Goal: Transaction & Acquisition: Purchase product/service

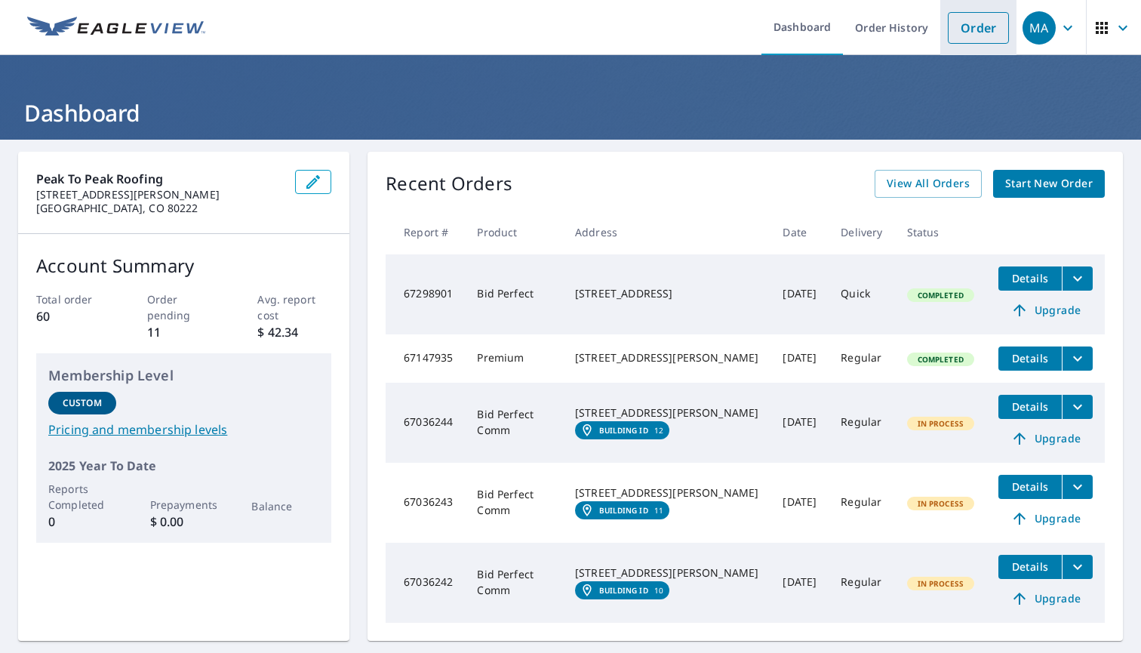
click at [968, 31] on link "Order" at bounding box center [978, 28] width 61 height 32
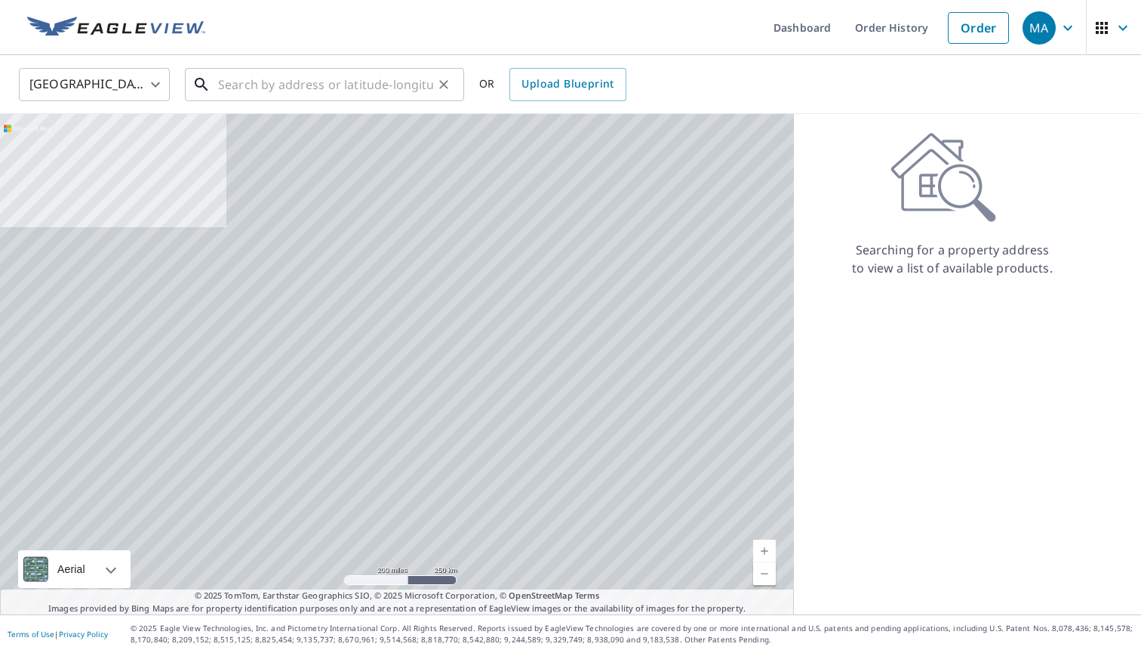
click at [324, 89] on input "text" at bounding box center [325, 84] width 215 height 42
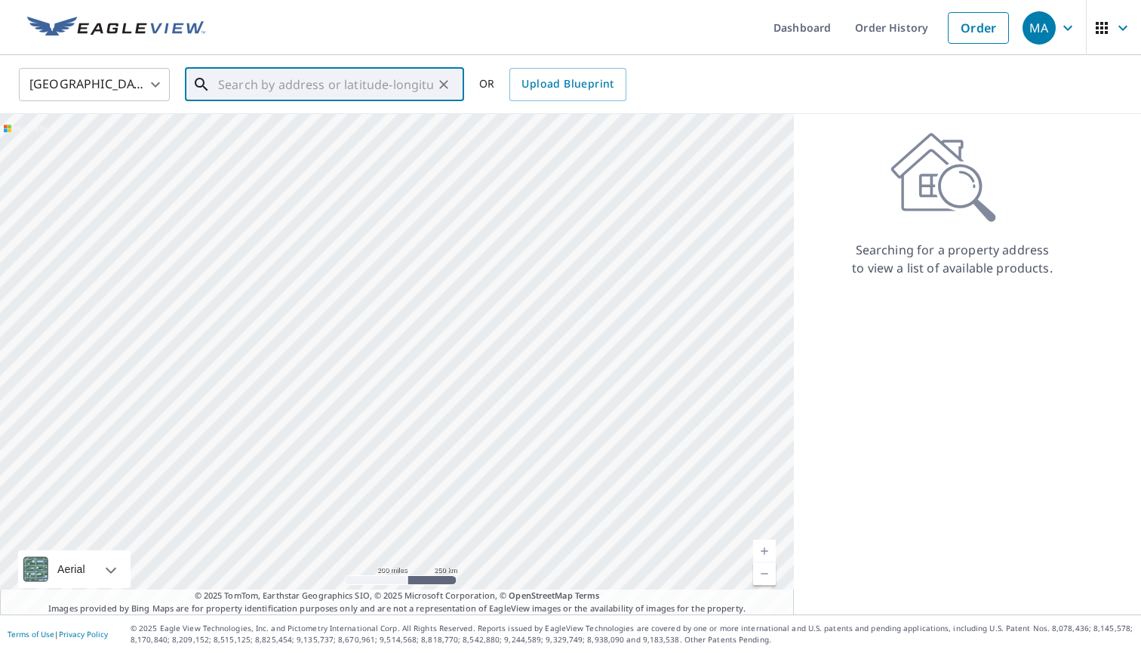
paste input "1505 Pinewood Ct, Longmont, CO 80504"
click at [299, 131] on span "1505 Pinewood Ct" at bounding box center [333, 128] width 237 height 18
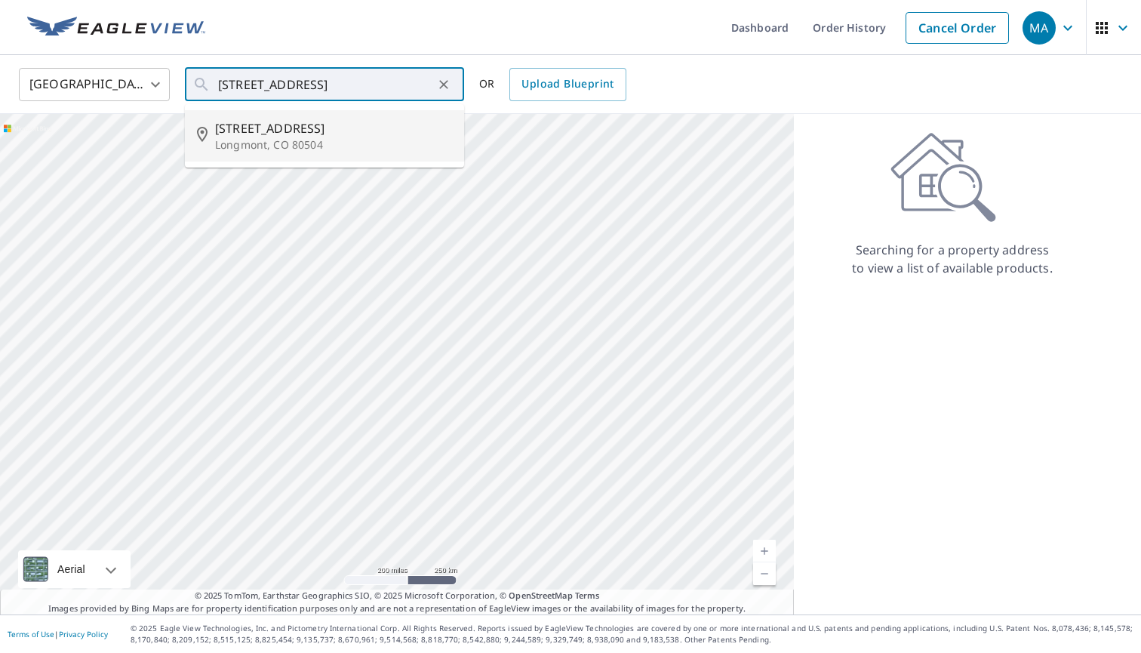
type input "1505 Pinewood Ct Longmont, CO 80504"
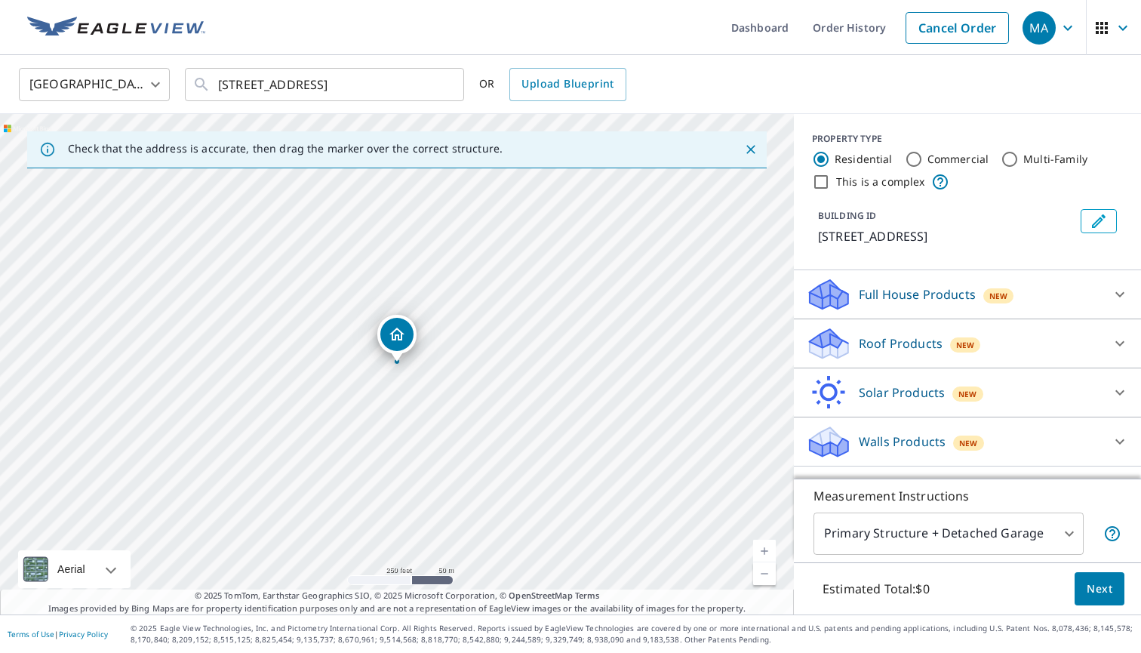
click at [1115, 343] on icon at bounding box center [1120, 343] width 18 height 18
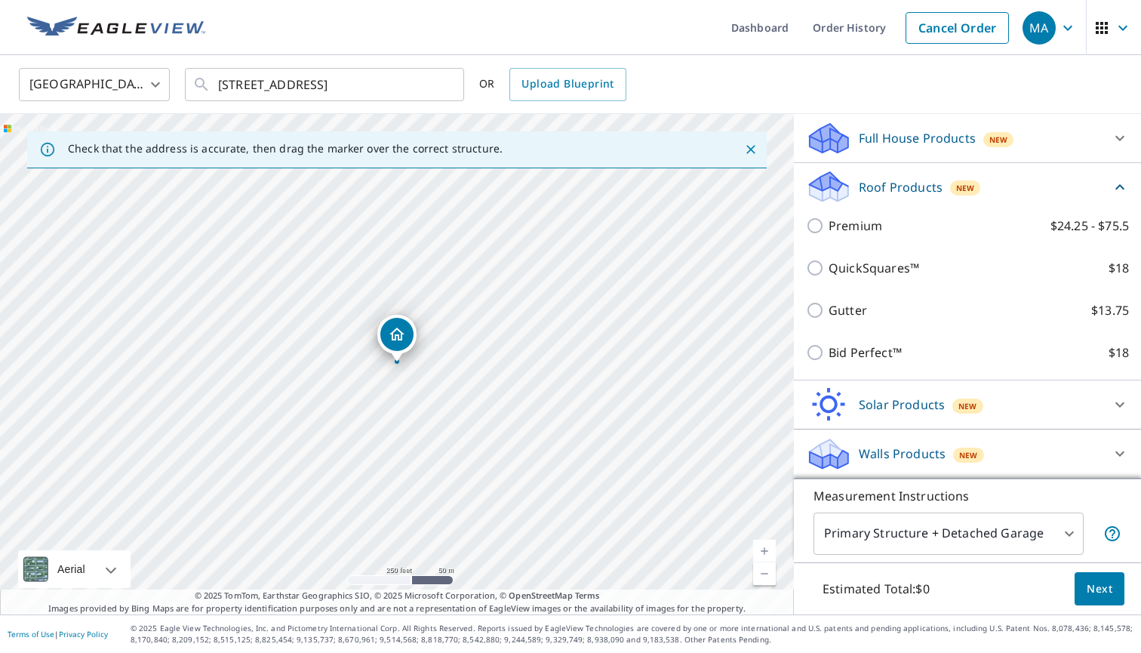
scroll to position [156, 0]
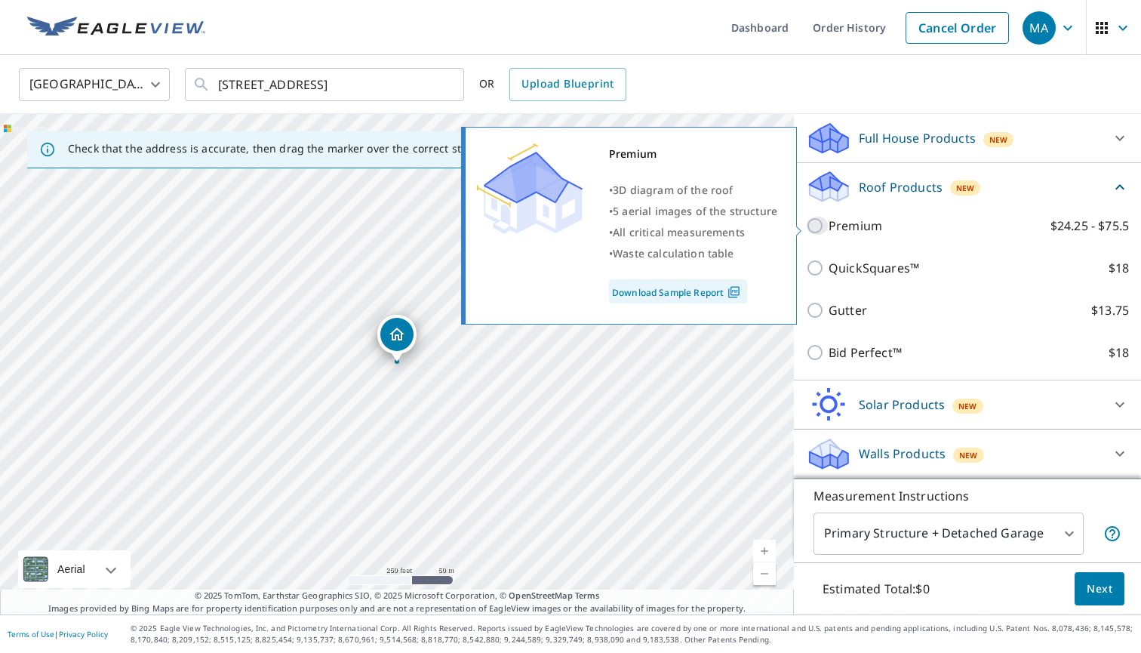
click at [816, 225] on input "Premium $24.25 - $75.5" at bounding box center [817, 226] width 23 height 18
checkbox input "true"
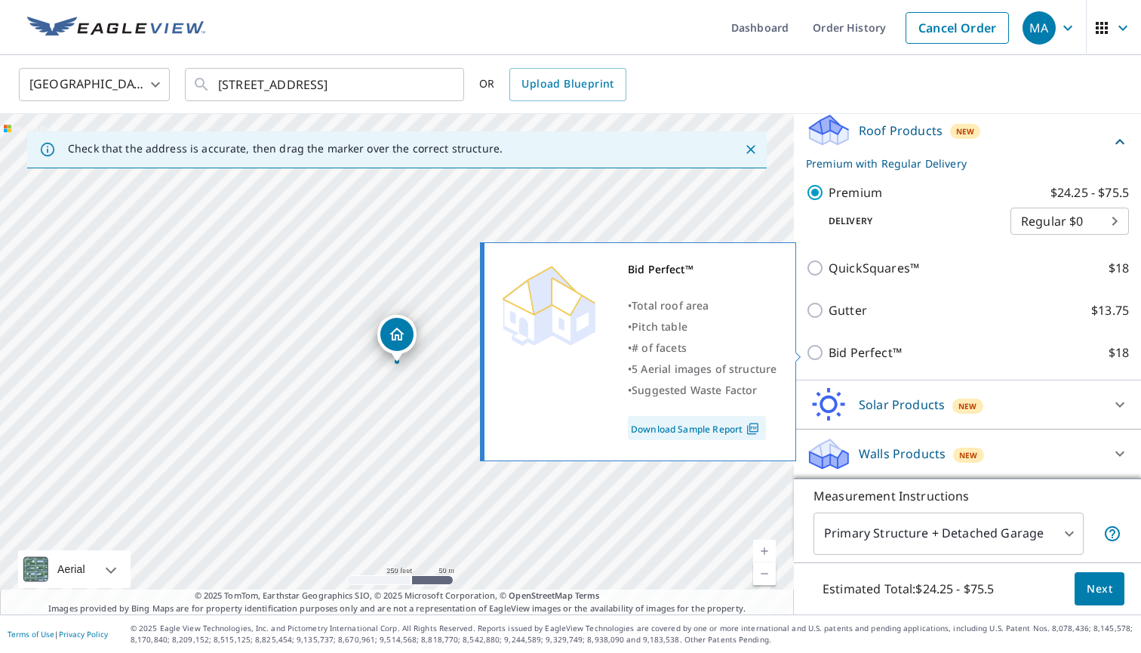
scroll to position [213, 0]
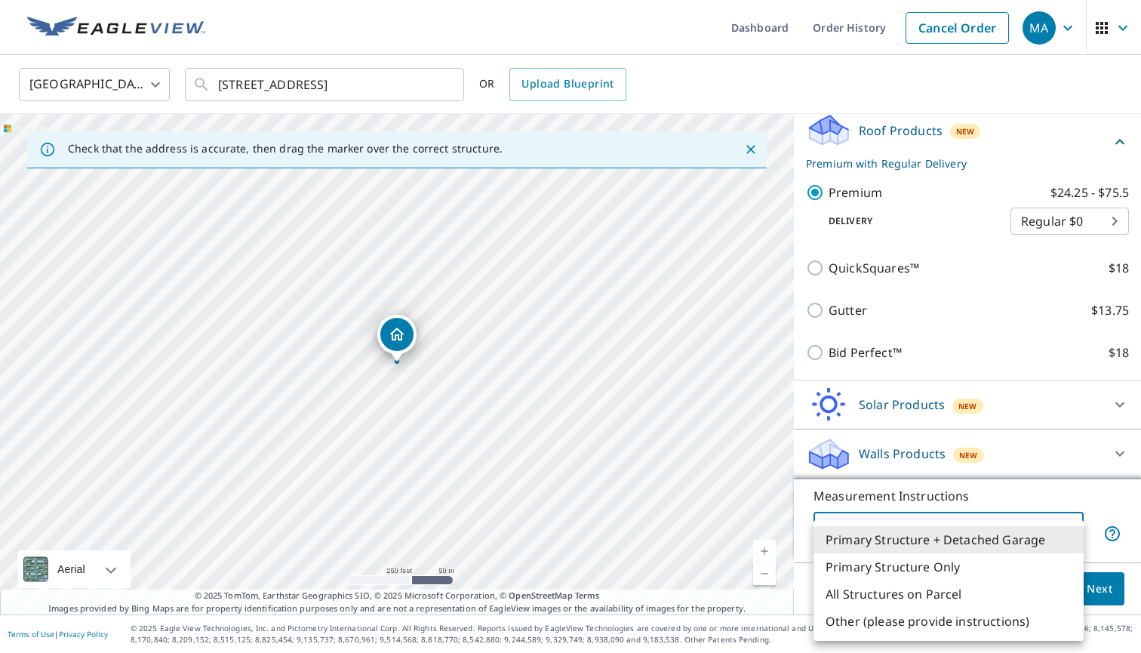
click at [1064, 529] on body "MA MA Dashboard Order History Cancel Order MA United States US ​ 1505 Pinewood …" at bounding box center [570, 326] width 1141 height 653
click at [1002, 592] on li "All Structures on Parcel" at bounding box center [949, 593] width 270 height 27
type input "3"
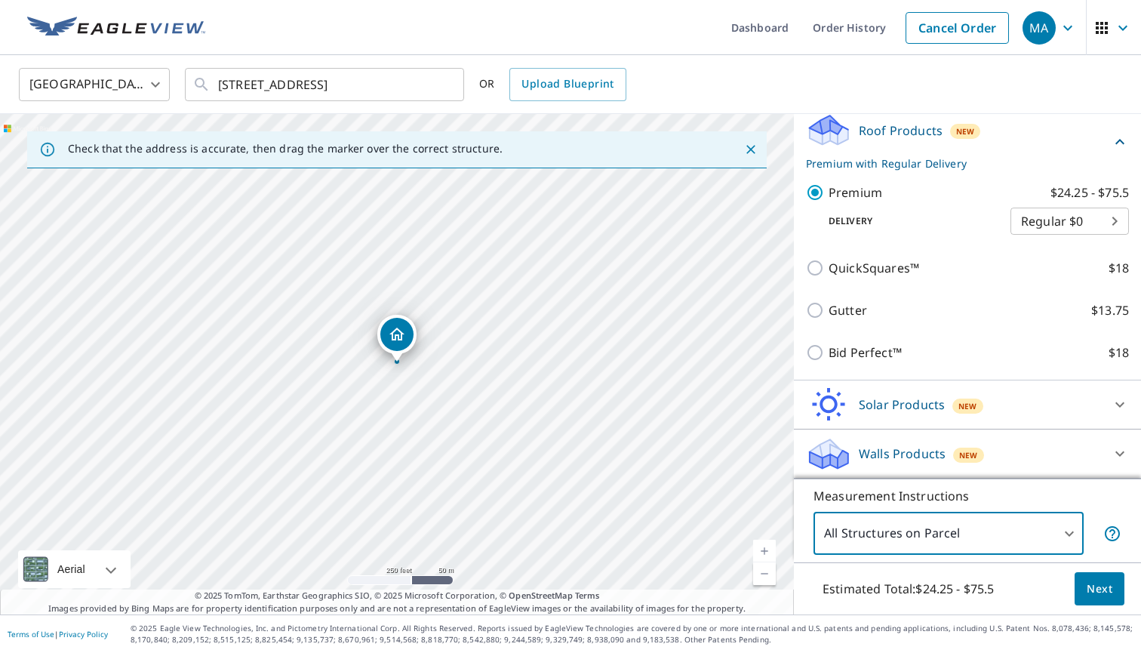
click at [763, 549] on link "Current Level 17, Zoom In" at bounding box center [764, 551] width 23 height 23
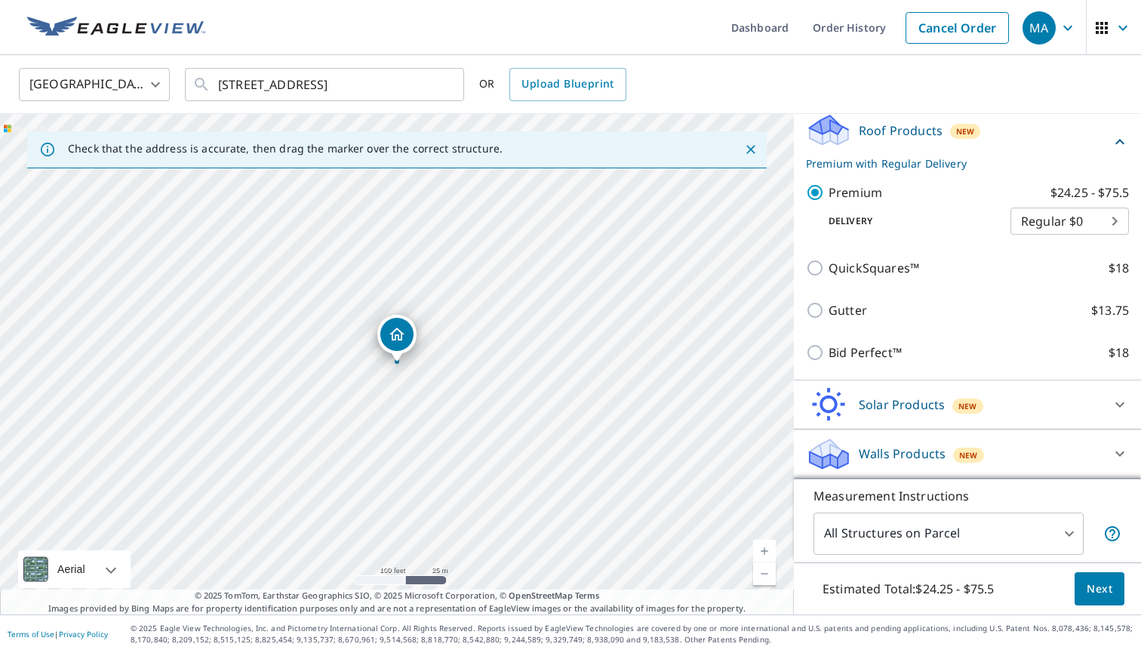
click at [763, 549] on link "Current Level 18, Zoom In" at bounding box center [764, 551] width 23 height 23
click at [763, 549] on link "Current Level 19, Zoom In" at bounding box center [764, 551] width 23 height 23
click at [763, 549] on link "Current Level 20, Zoom In Disabled" at bounding box center [764, 551] width 23 height 23
click at [1114, 590] on button "Next" at bounding box center [1100, 589] width 50 height 34
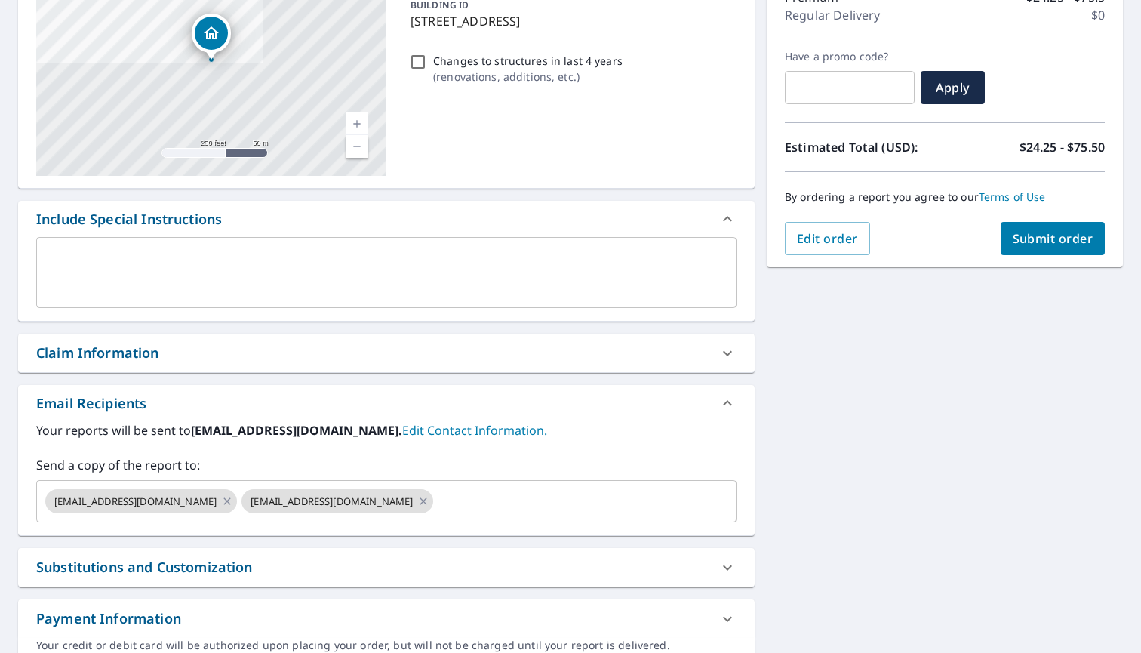
scroll to position [217, 0]
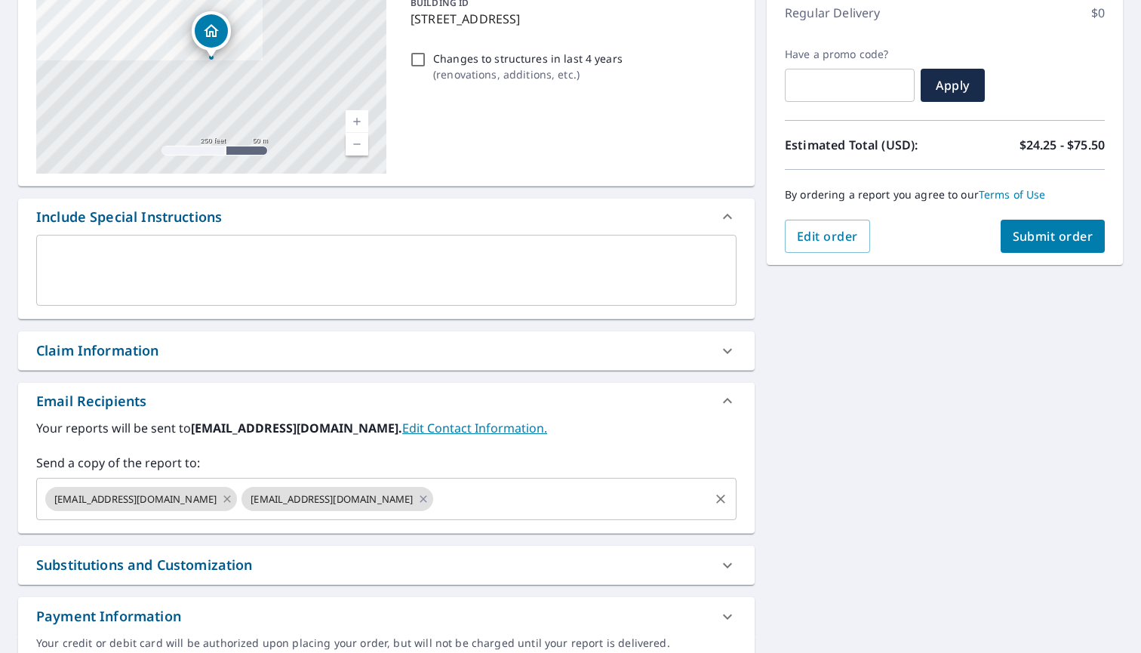
click at [221, 500] on icon at bounding box center [227, 499] width 12 height 17
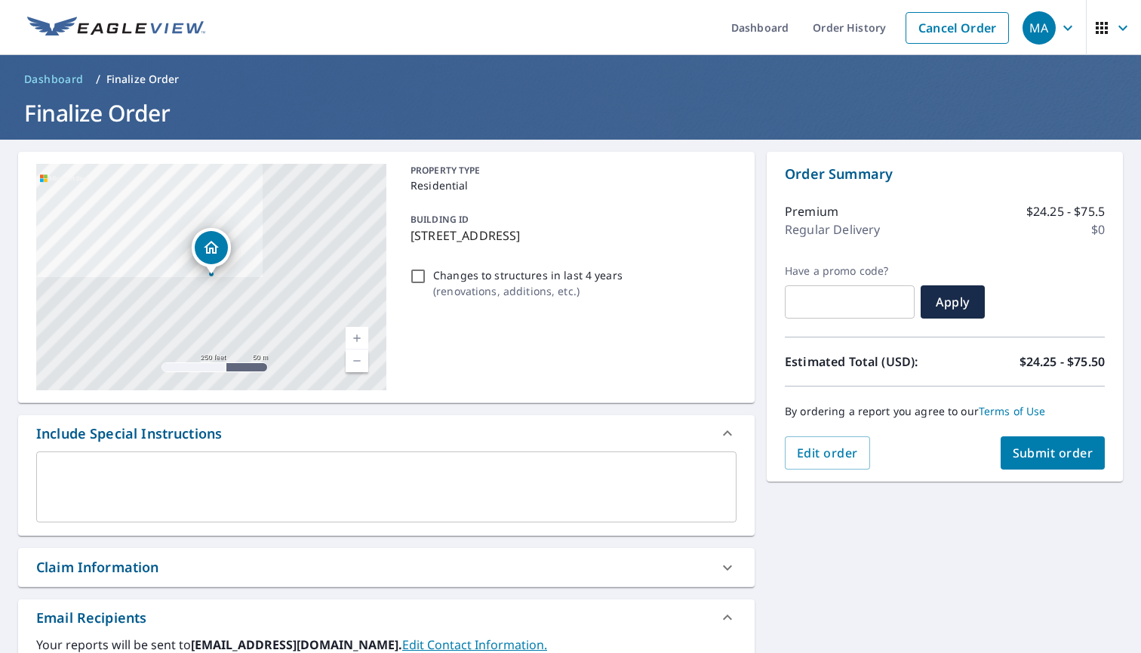
scroll to position [0, 0]
click at [1044, 461] on button "Submit order" at bounding box center [1053, 452] width 105 height 33
checkbox input "true"
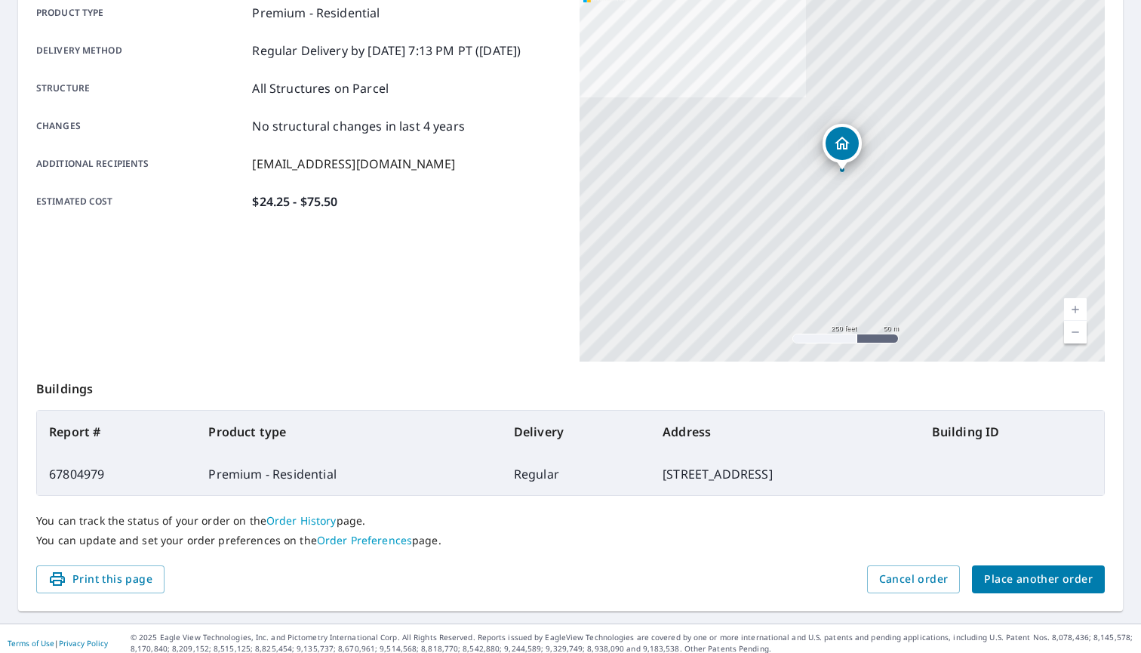
scroll to position [227, 0]
click at [1032, 572] on span "Place another order" at bounding box center [1038, 578] width 109 height 19
